Goal: Book appointment/travel/reservation

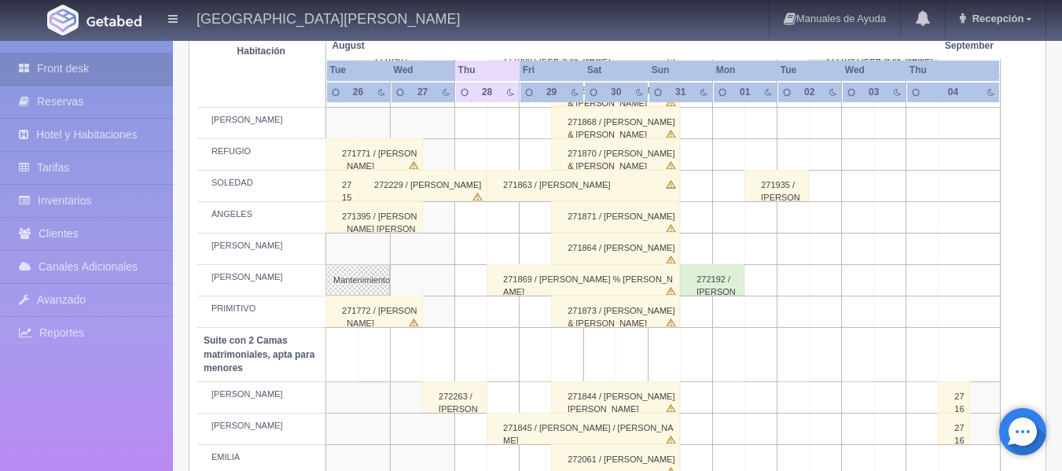
scroll to position [943, 0]
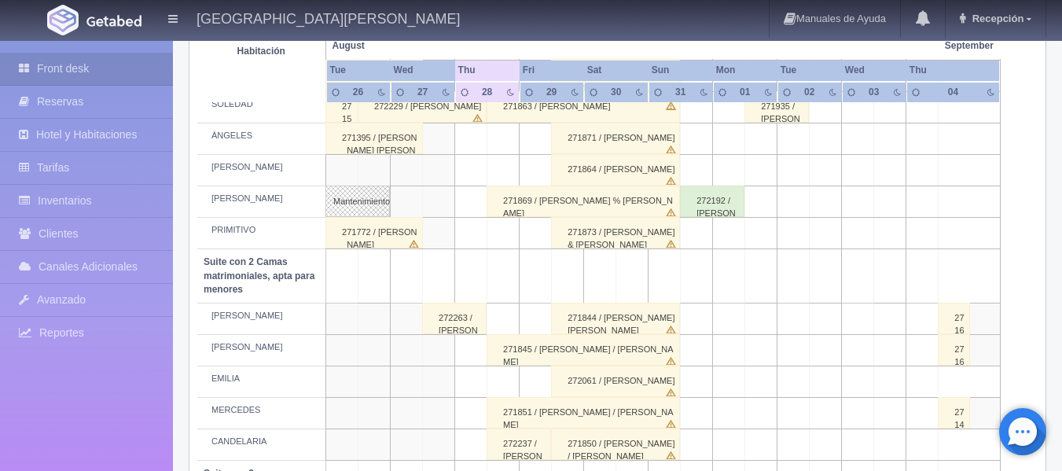
click at [446, 385] on td at bounding box center [439, 380] width 32 height 31
click at [478, 383] on td at bounding box center [471, 380] width 32 height 31
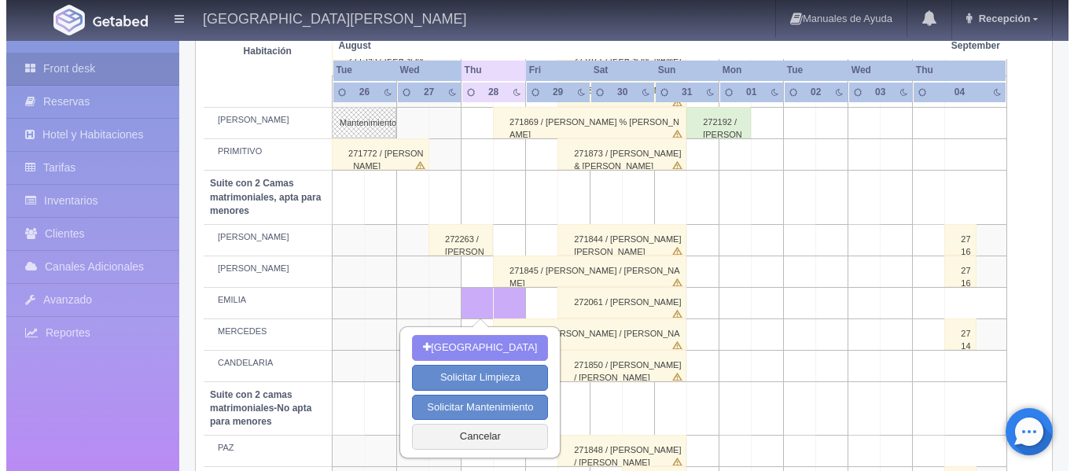
scroll to position [1100, 0]
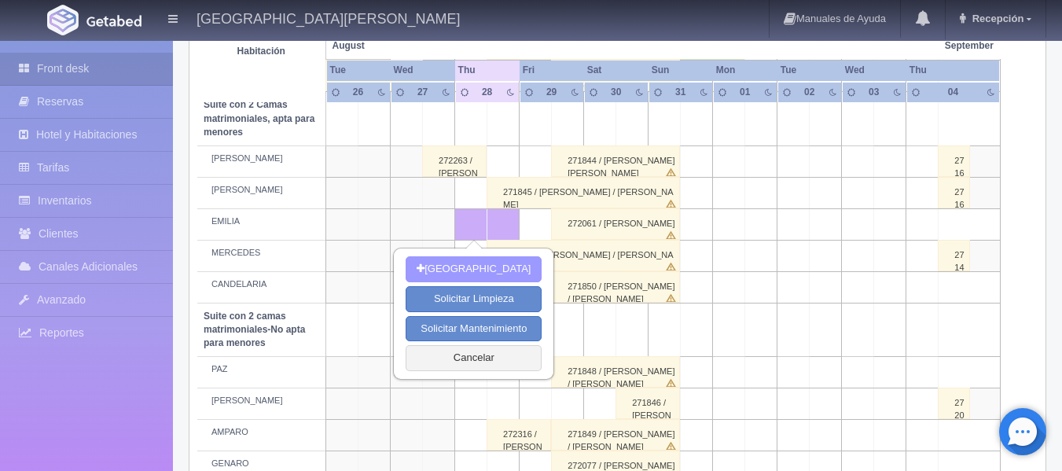
click at [482, 266] on button "[GEOGRAPHIC_DATA]" at bounding box center [474, 269] width 136 height 26
type input "28-08-2025"
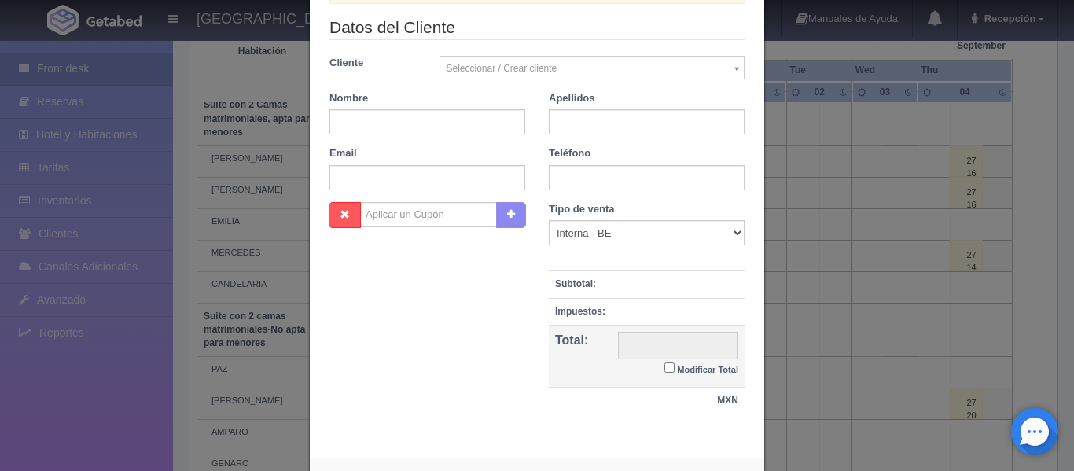
scroll to position [302, 0]
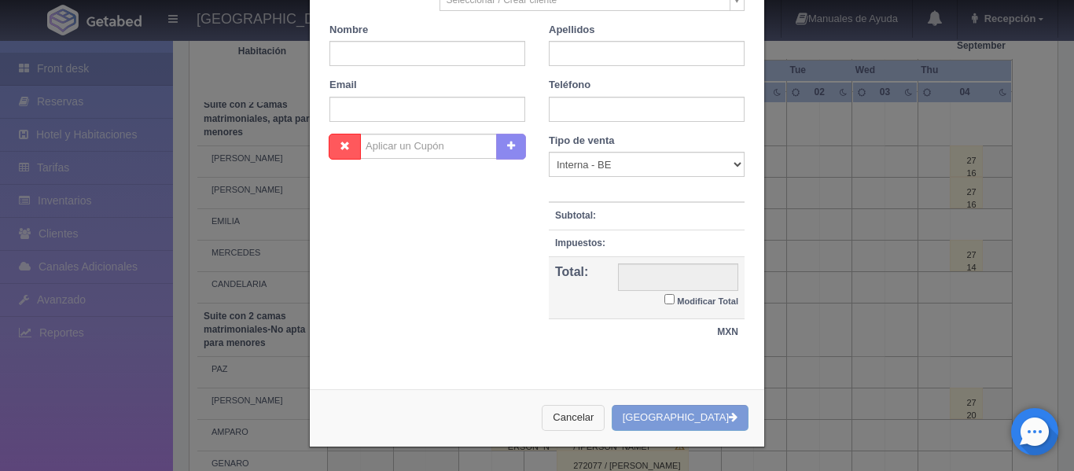
click at [604, 414] on button "Cancelar" at bounding box center [573, 418] width 63 height 26
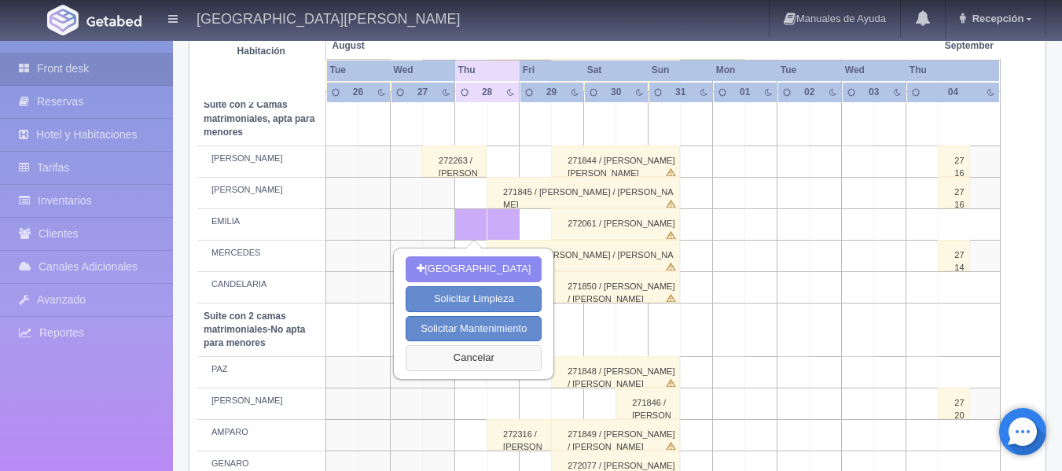
click at [471, 361] on button "Cancelar" at bounding box center [474, 358] width 136 height 26
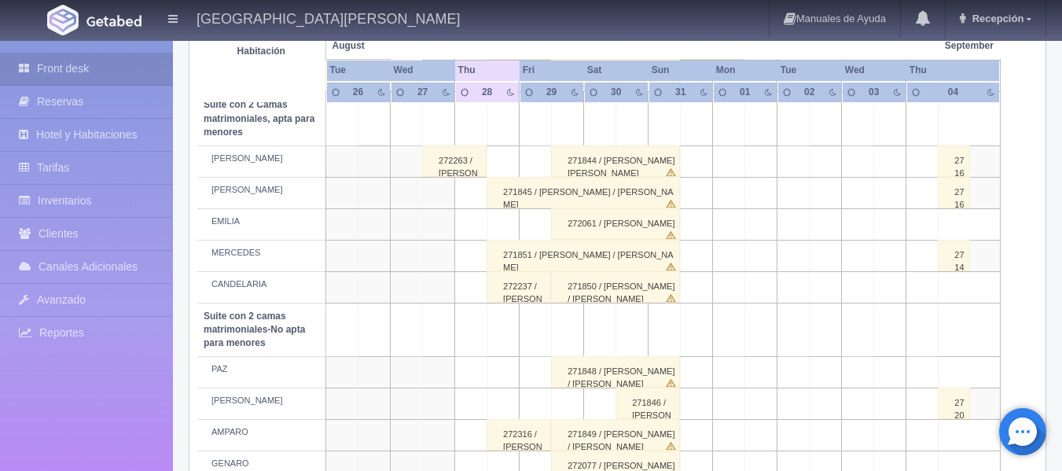
click at [476, 227] on td at bounding box center [471, 223] width 32 height 31
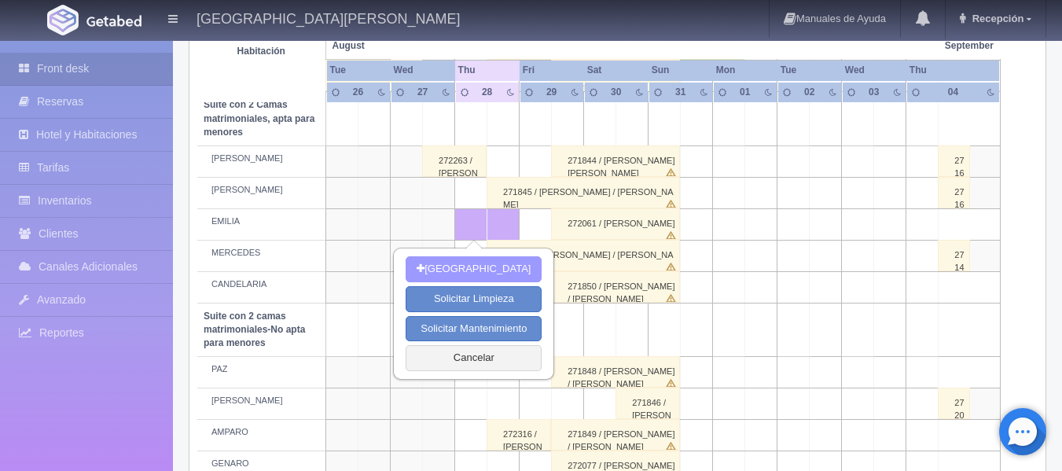
click at [462, 266] on button "[GEOGRAPHIC_DATA]" at bounding box center [474, 269] width 136 height 26
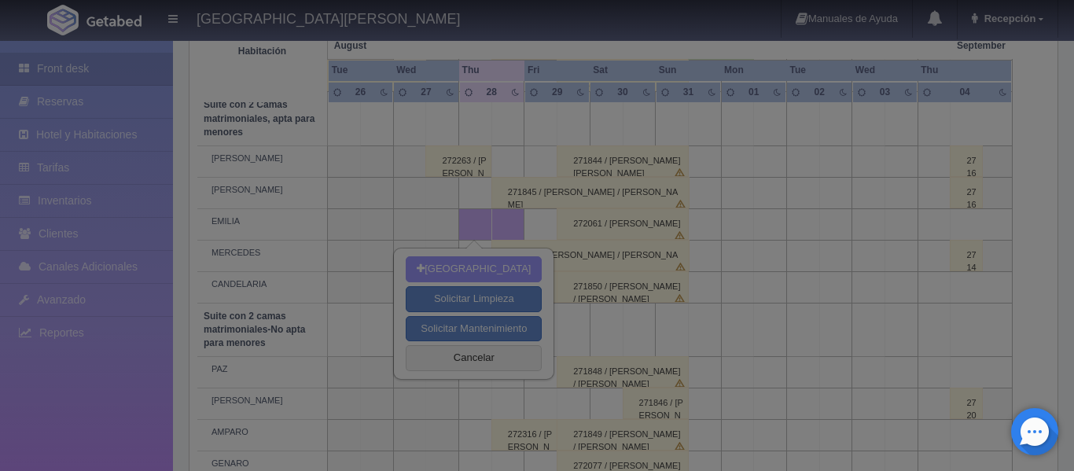
scroll to position [297, 0]
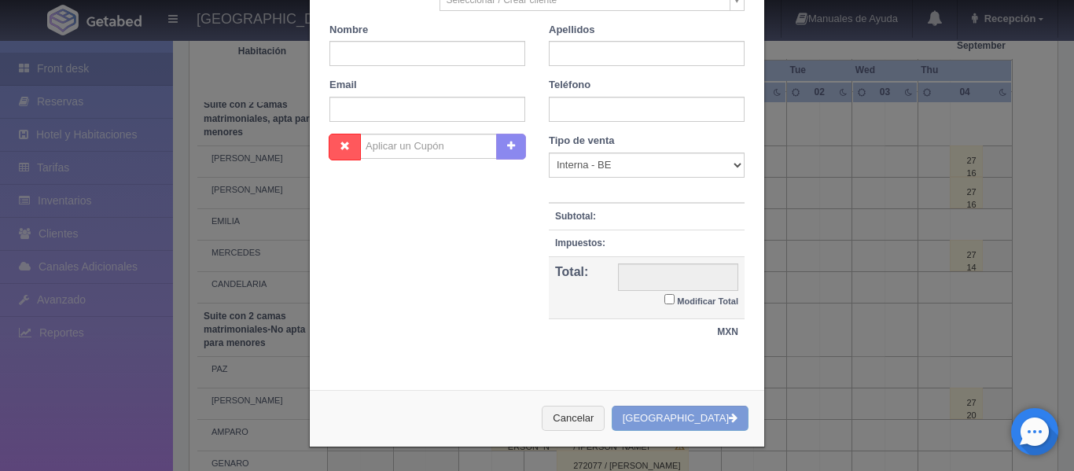
checkbox input "false"
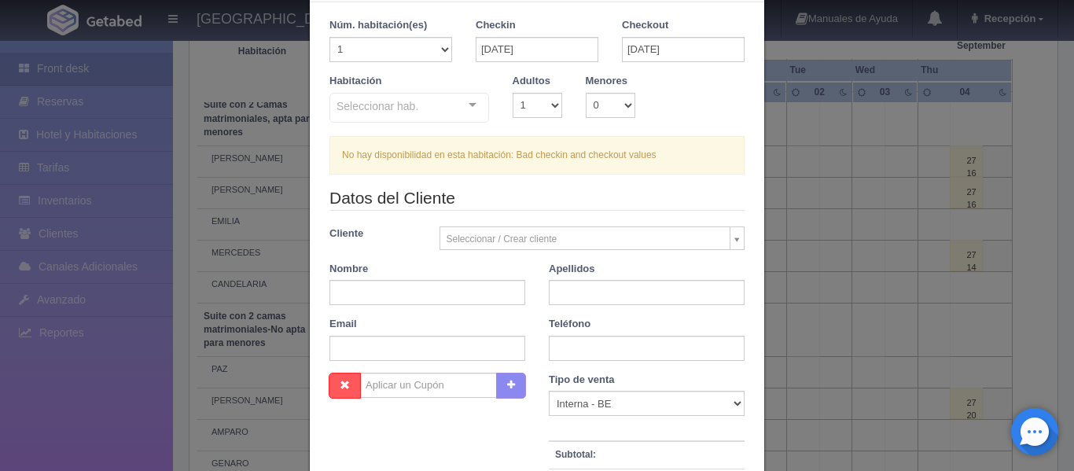
scroll to position [61, 0]
click at [490, 196] on legend "Datos del Cliente" at bounding box center [536, 200] width 415 height 24
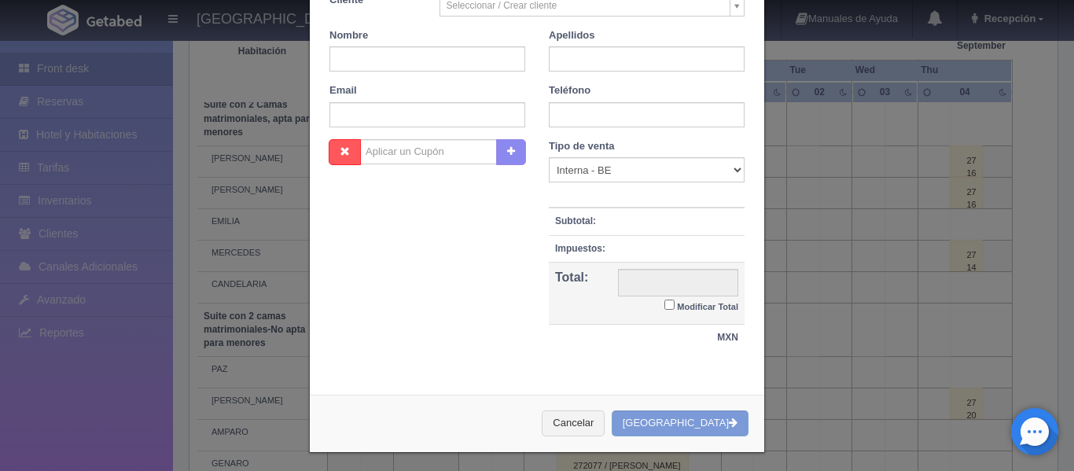
scroll to position [302, 0]
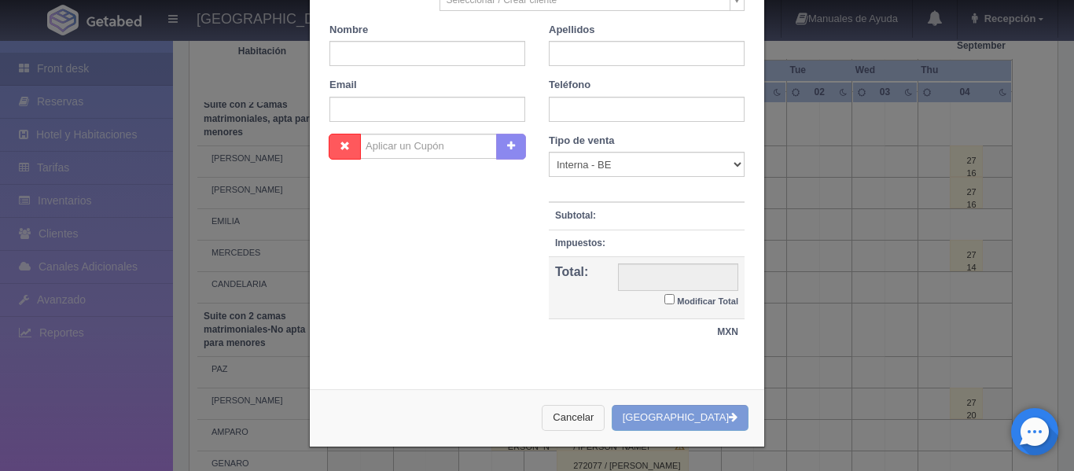
click at [604, 420] on button "Cancelar" at bounding box center [573, 418] width 63 height 26
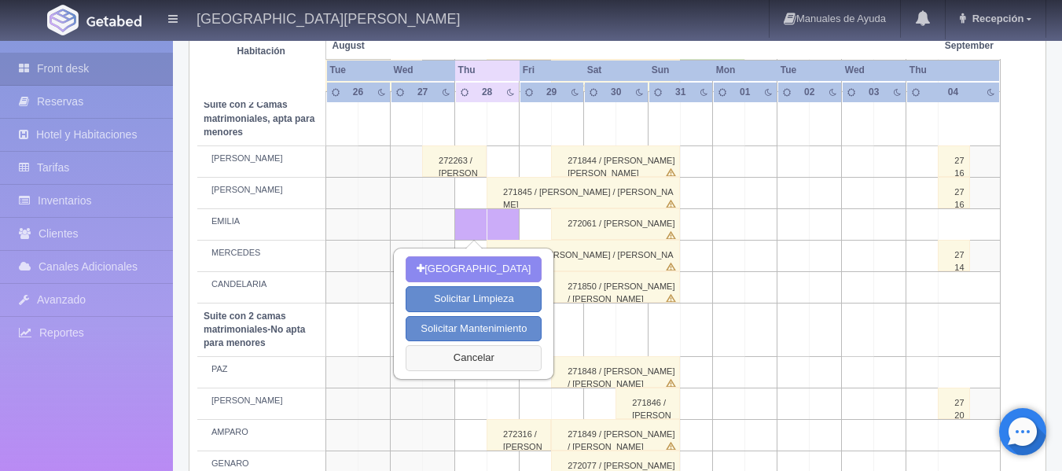
click at [486, 358] on button "Cancelar" at bounding box center [474, 358] width 136 height 26
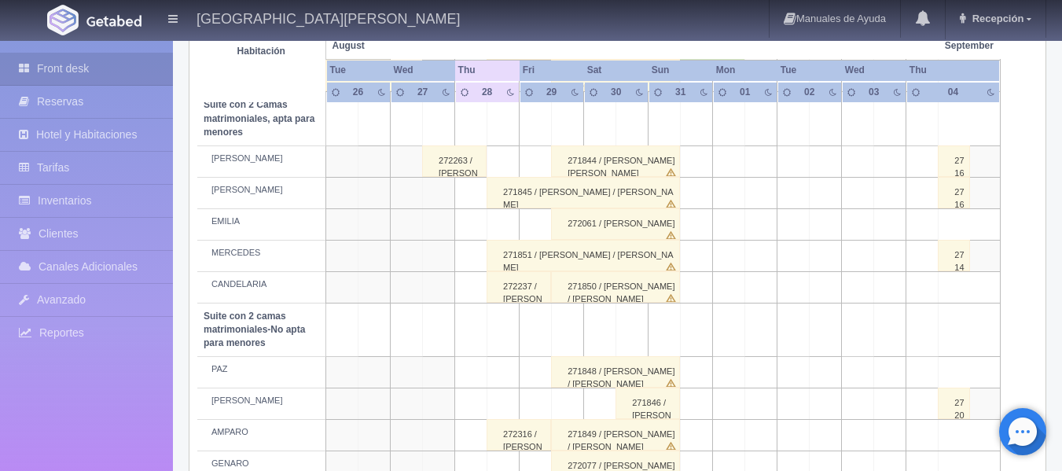
click at [503, 229] on td at bounding box center [503, 223] width 32 height 31
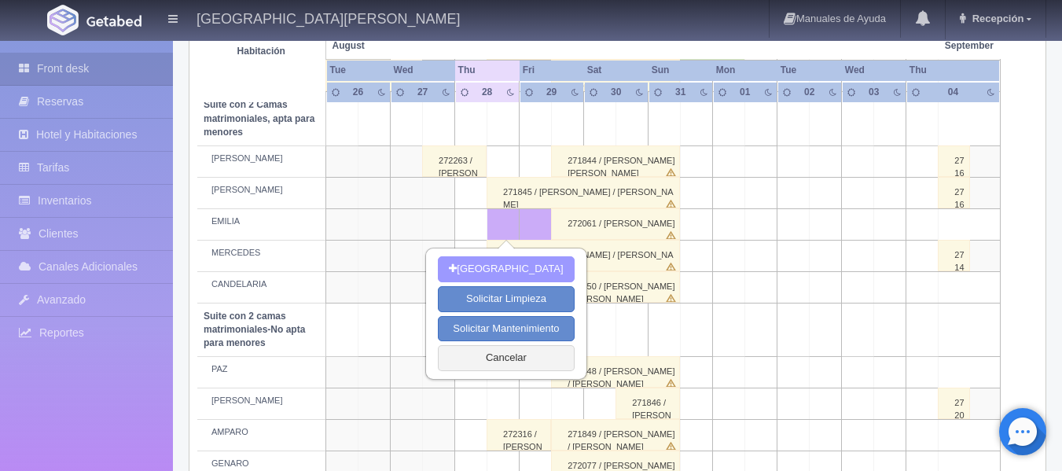
click at [527, 267] on button "[GEOGRAPHIC_DATA]" at bounding box center [506, 269] width 136 height 26
type input "29-08-2025"
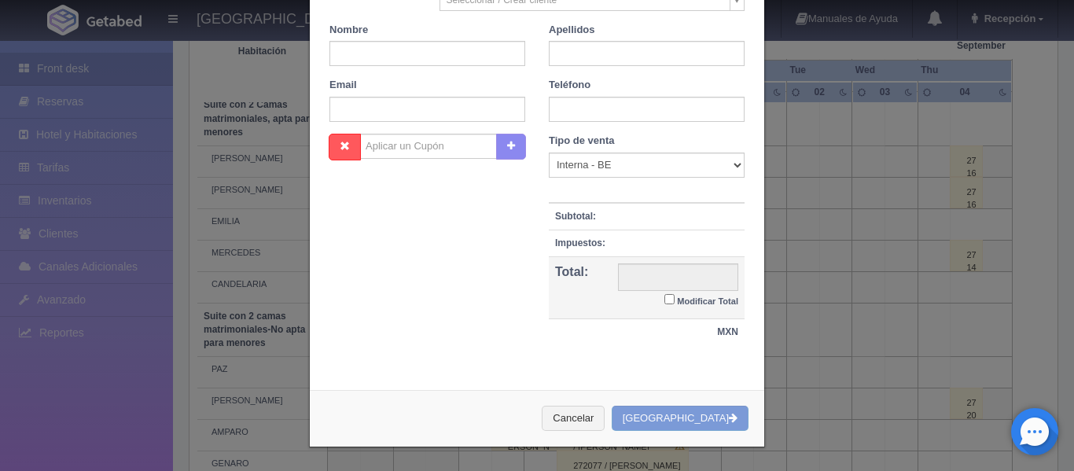
scroll to position [297, 0]
checkbox input "false"
type input "3860.00"
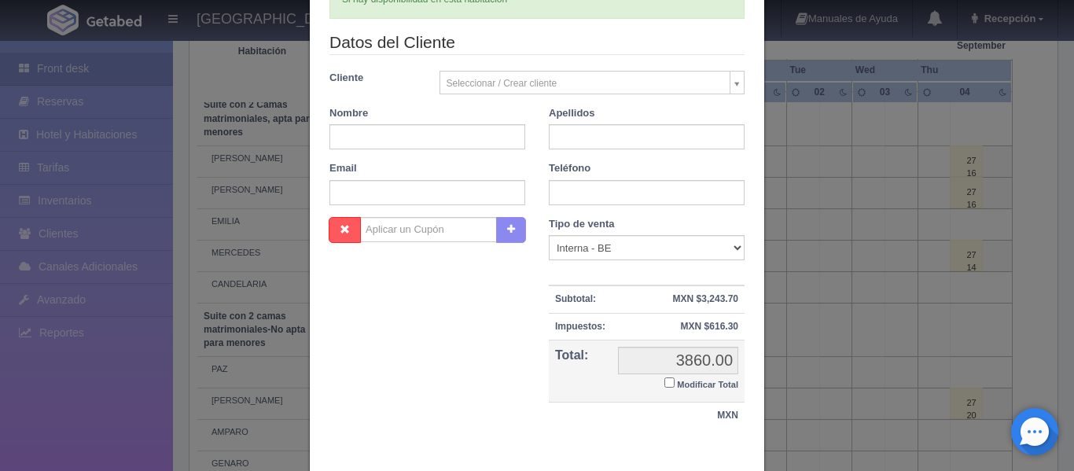
checkbox input "false"
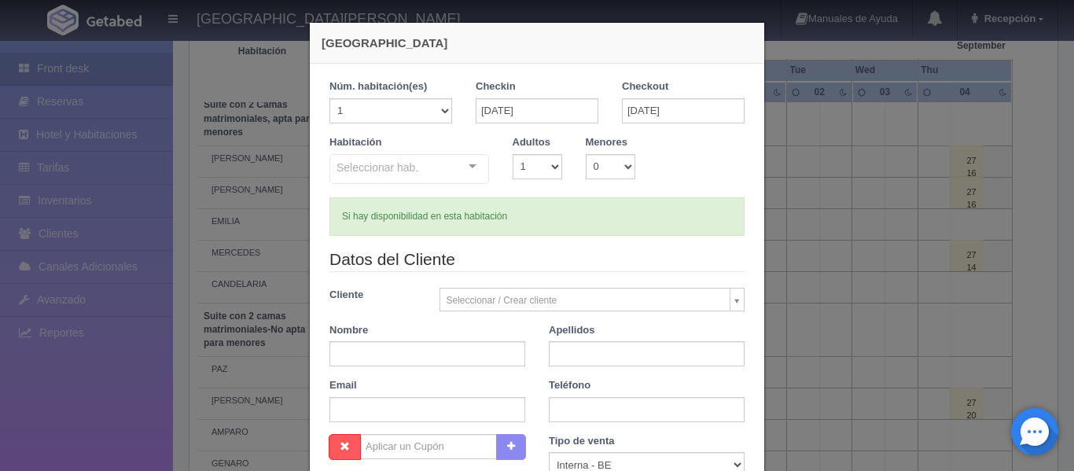
scroll to position [0, 0]
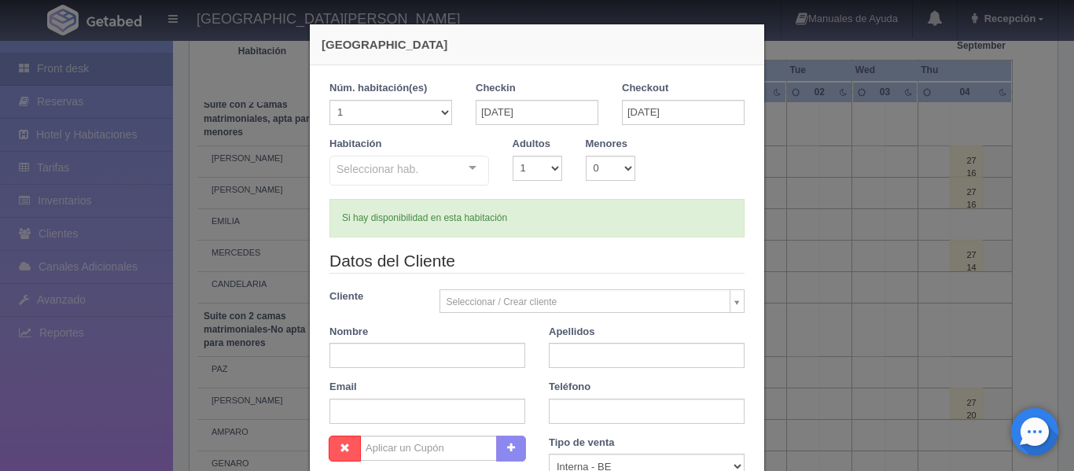
click at [475, 167] on div at bounding box center [472, 168] width 31 height 24
click at [467, 354] on input "text" at bounding box center [427, 355] width 196 height 25
type input "r"
type input "ROSA"
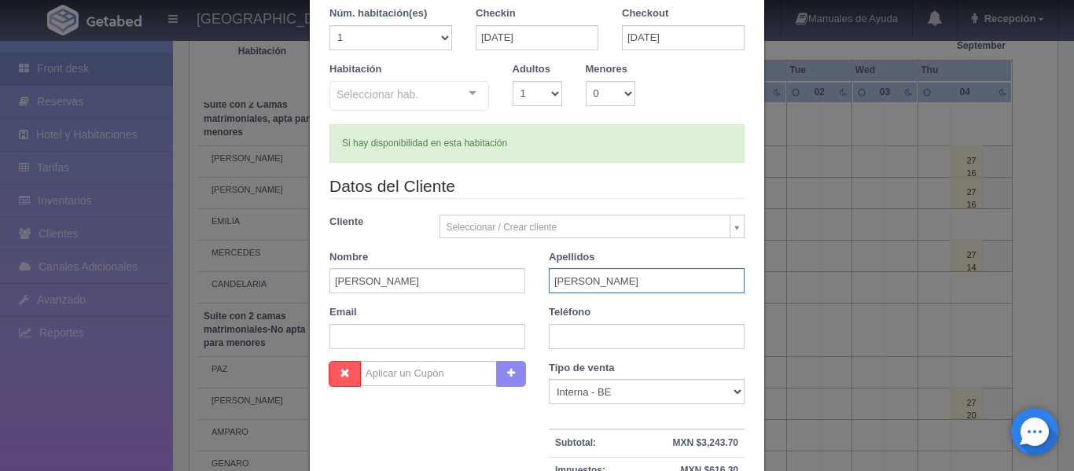
scroll to position [79, 0]
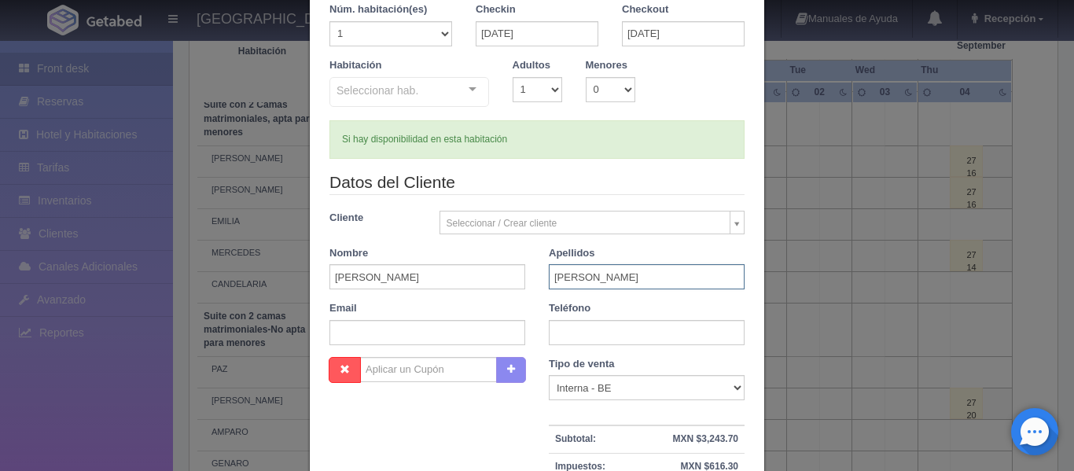
type input "MACHUCA"
click at [568, 325] on input "text" at bounding box center [647, 332] width 196 height 25
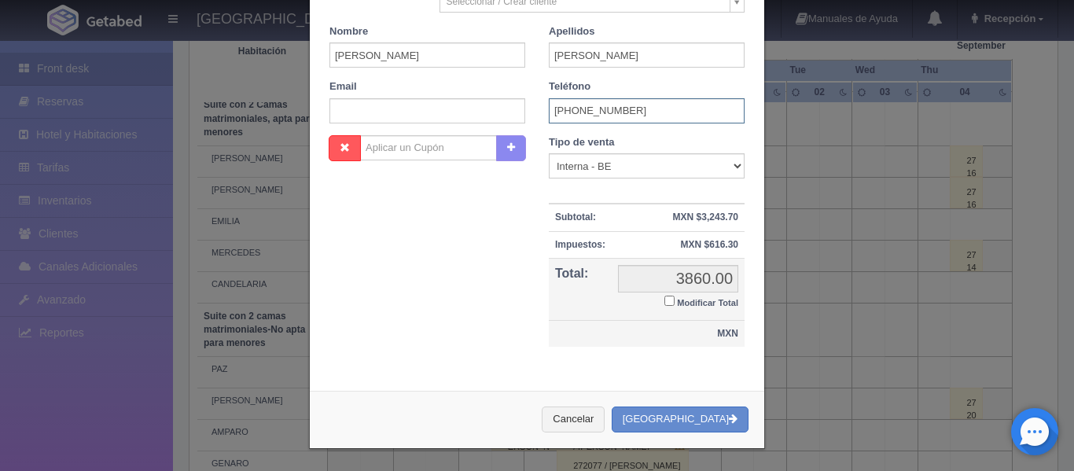
scroll to position [302, 0]
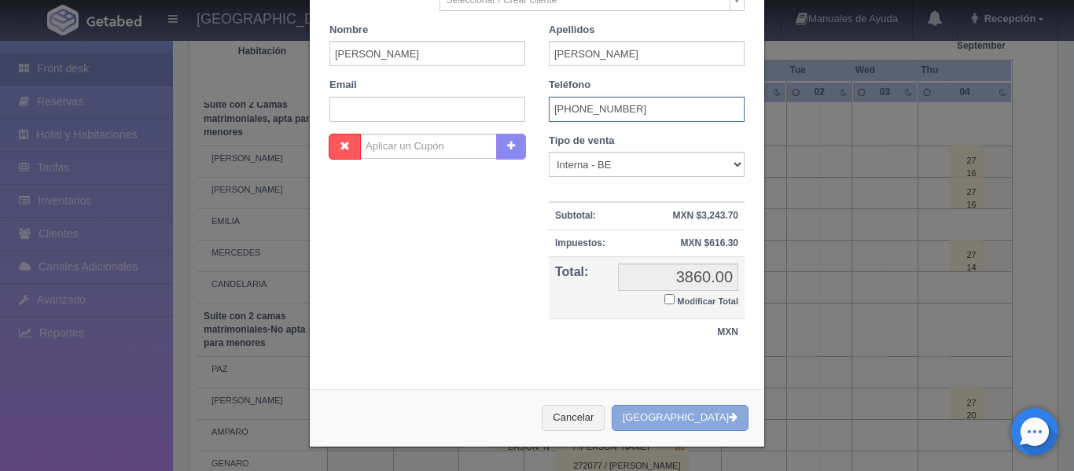
type input "650 703 7092"
click at [699, 419] on button "[GEOGRAPHIC_DATA]" at bounding box center [679, 418] width 137 height 26
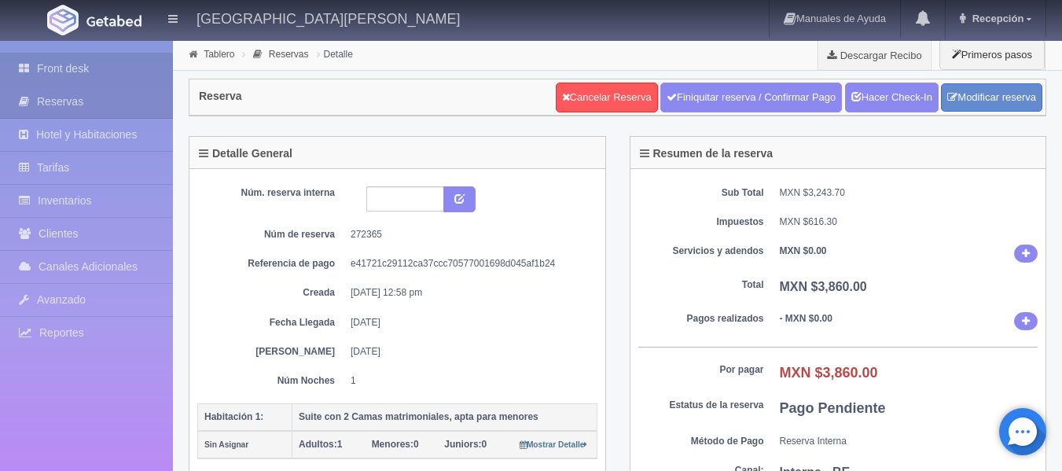
click at [78, 73] on link "Front desk" at bounding box center [86, 69] width 173 height 32
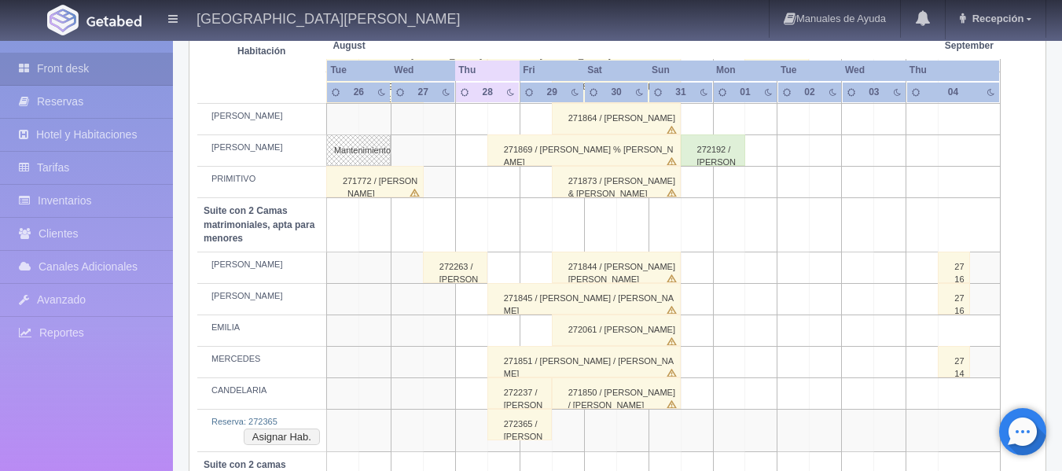
scroll to position [1022, 0]
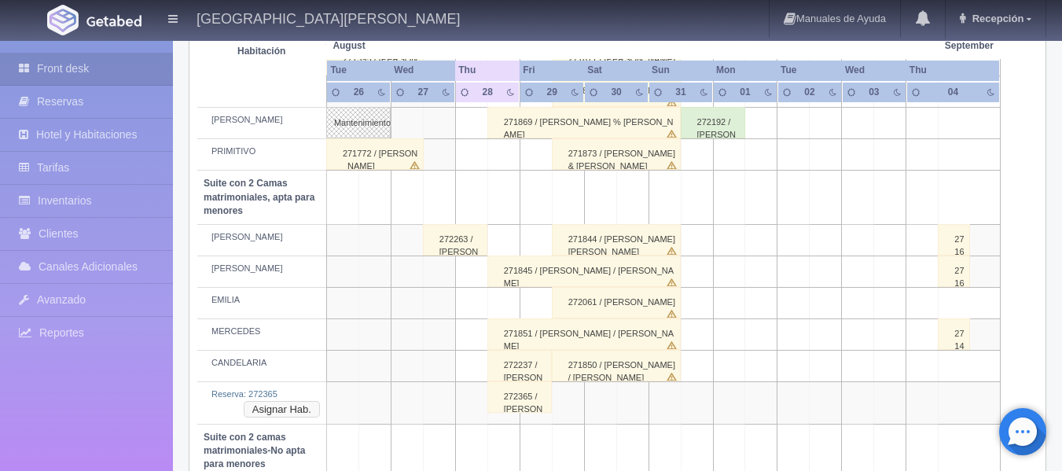
click at [292, 406] on button "Asignar Hab." at bounding box center [282, 409] width 76 height 17
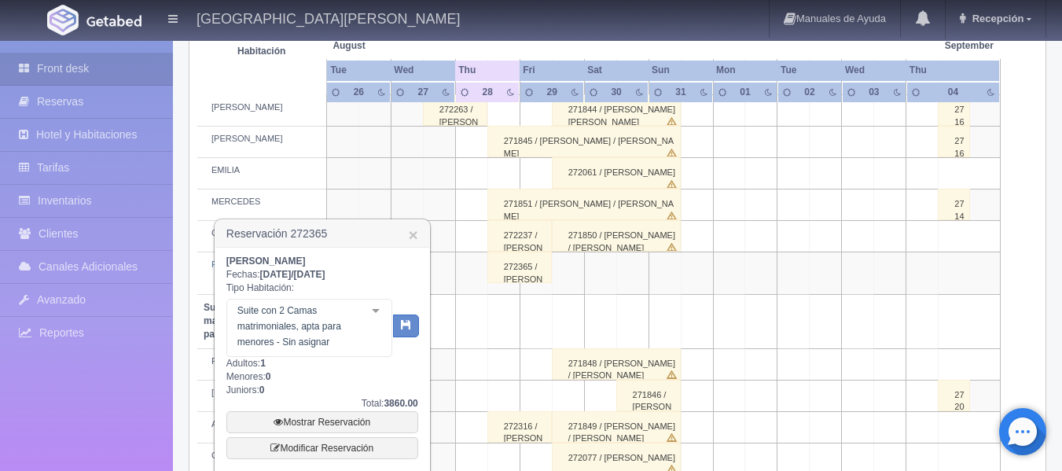
scroll to position [1179, 0]
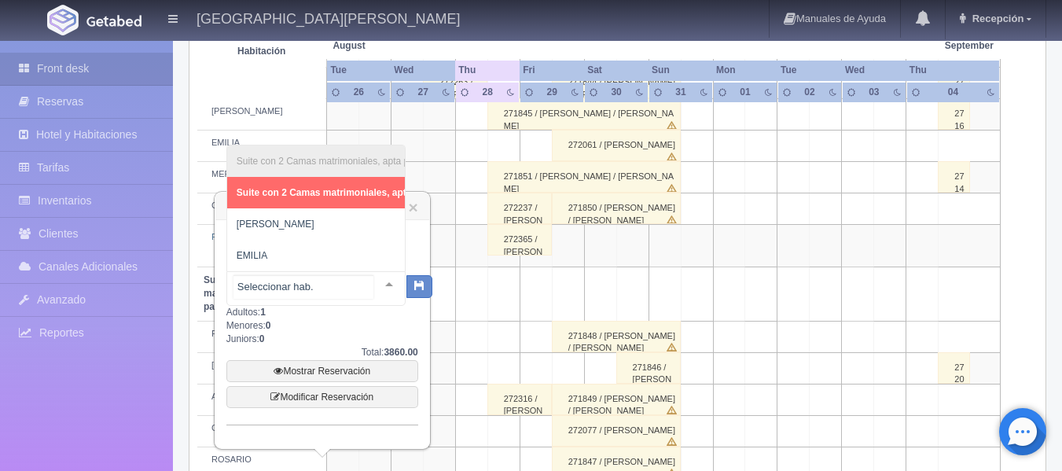
click at [377, 281] on div at bounding box center [388, 284] width 31 height 24
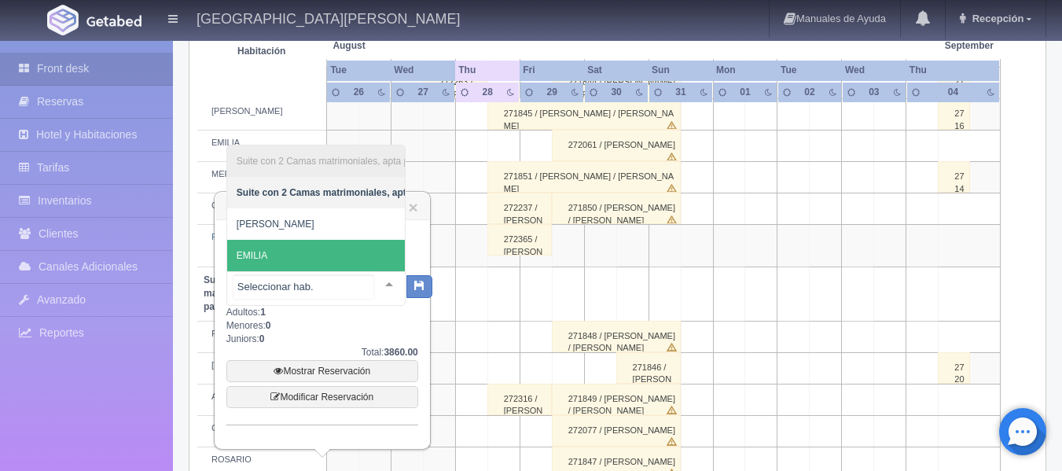
click at [333, 240] on span "EMILIA" at bounding box center [386, 255] width 318 height 31
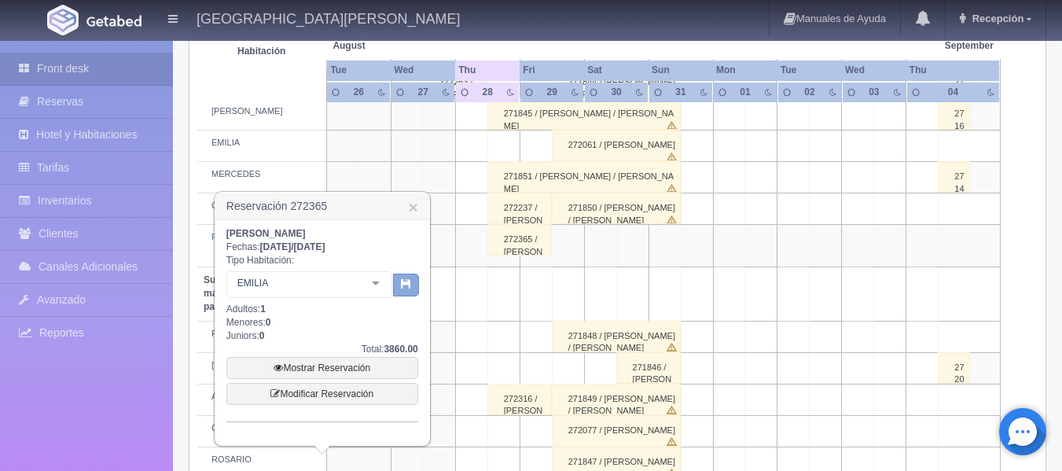
click at [402, 282] on icon "button" at bounding box center [406, 283] width 10 height 10
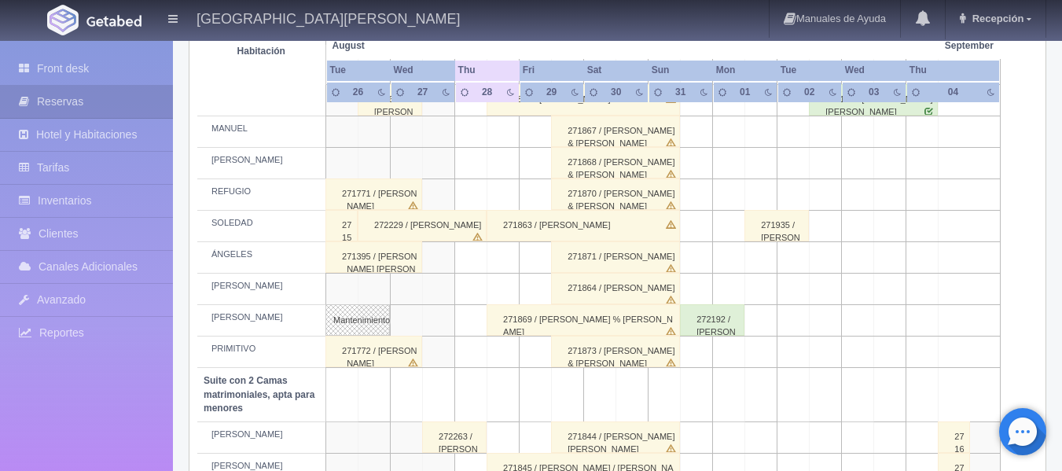
scroll to position [1060, 0]
